Goal: Task Accomplishment & Management: Manage account settings

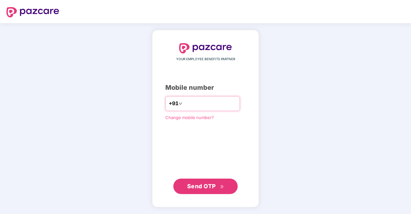
type input "**********"
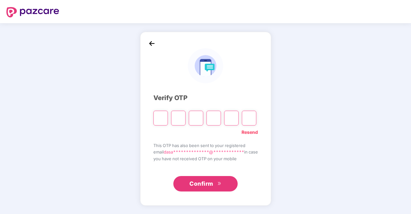
type input "*"
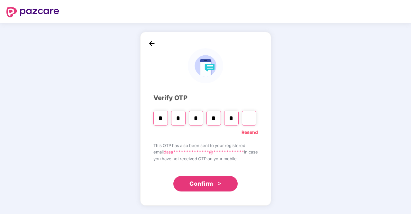
type input "*"
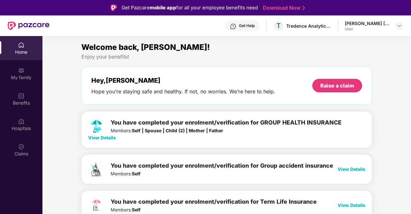
scroll to position [96, 0]
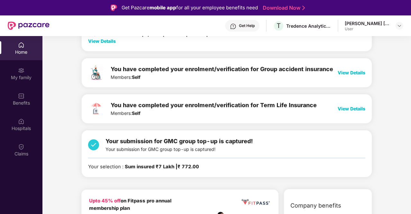
click at [123, 143] on span "Your submission for GMC group top-up is captured!" at bounding box center [178, 141] width 147 height 7
click at [91, 145] on img at bounding box center [93, 145] width 11 height 16
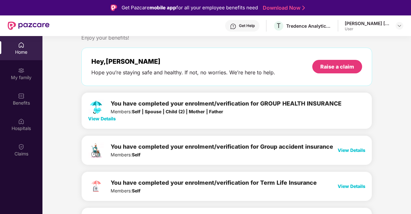
scroll to position [0, 0]
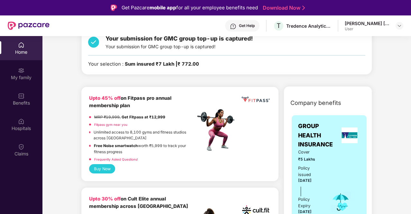
scroll to position [193, 0]
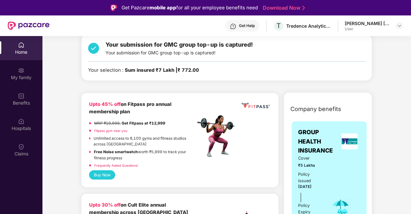
scroll to position [289, 0]
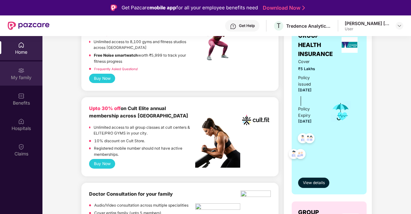
click at [22, 78] on div "My family" at bounding box center [21, 77] width 42 height 6
